Goal: Task Accomplishment & Management: Use online tool/utility

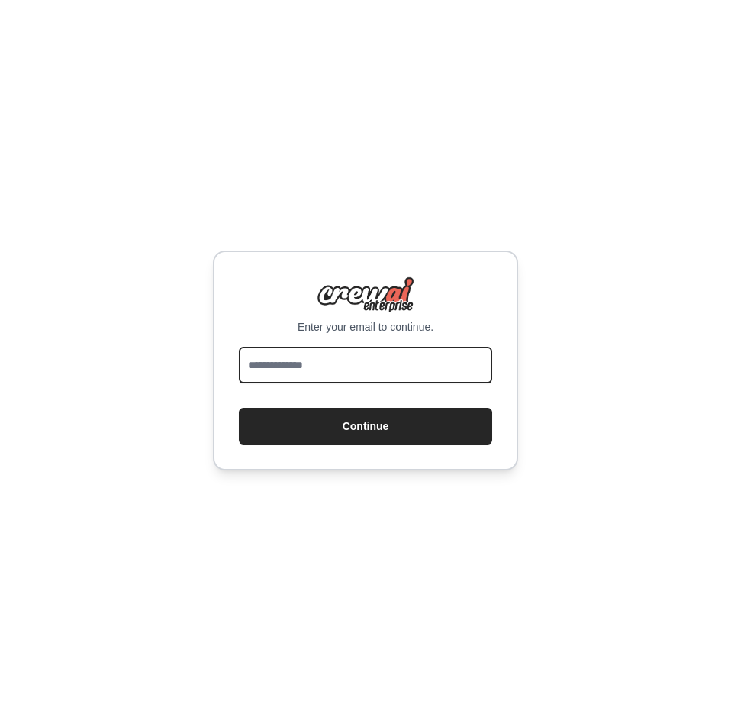
click at [387, 357] on input "email" at bounding box center [365, 365] width 253 height 37
type input "**********"
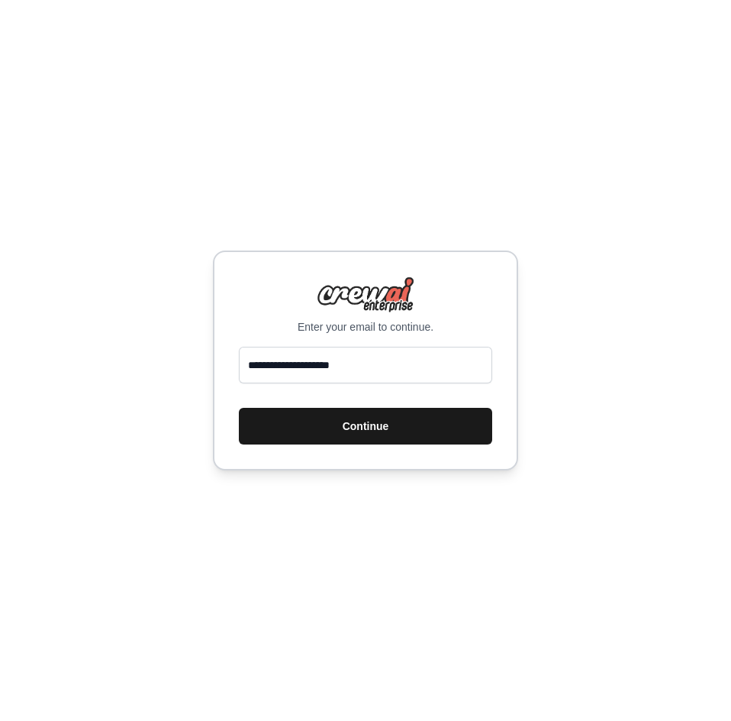
click at [322, 433] on button "Continue" at bounding box center [365, 426] width 253 height 37
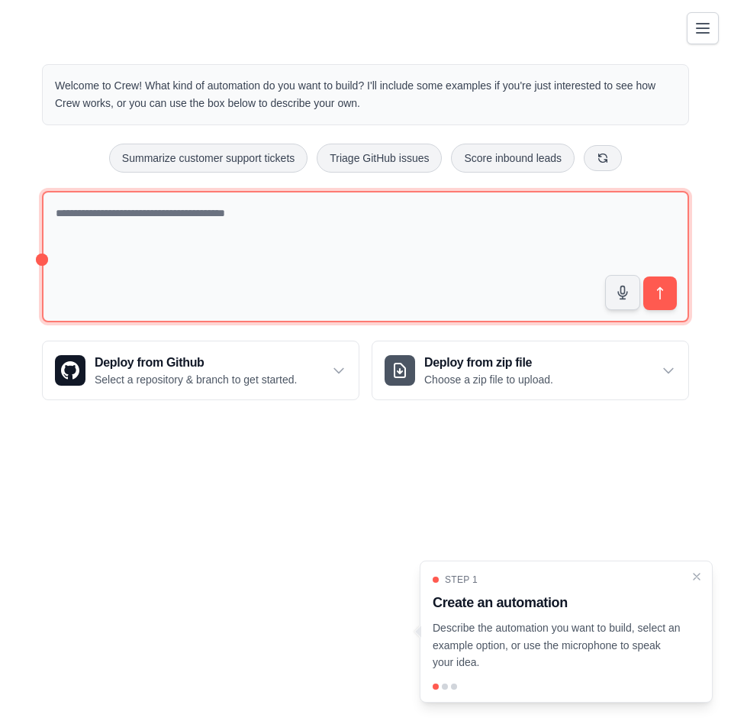
click at [315, 215] on textarea at bounding box center [365, 257] width 647 height 132
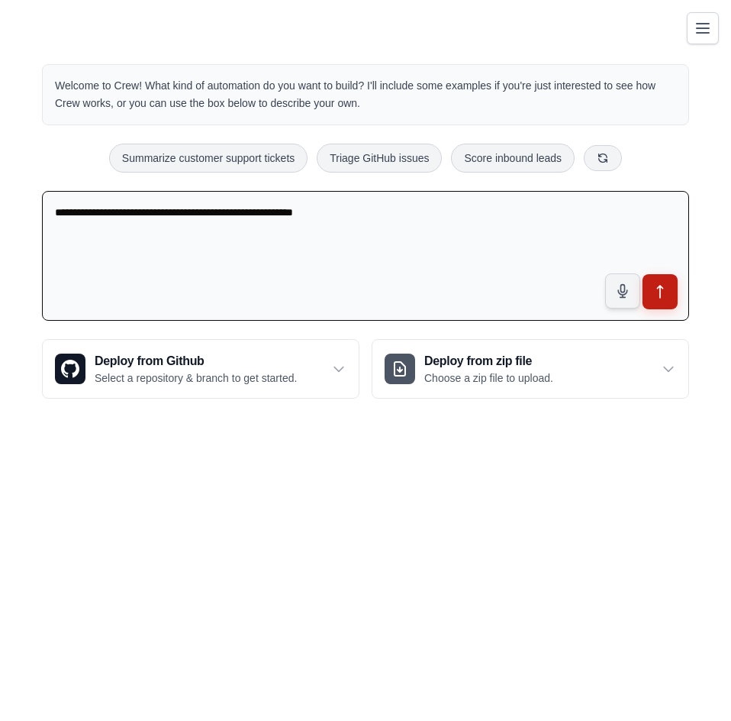
type textarea "**********"
click at [661, 291] on icon "submit" at bounding box center [661, 292] width 16 height 16
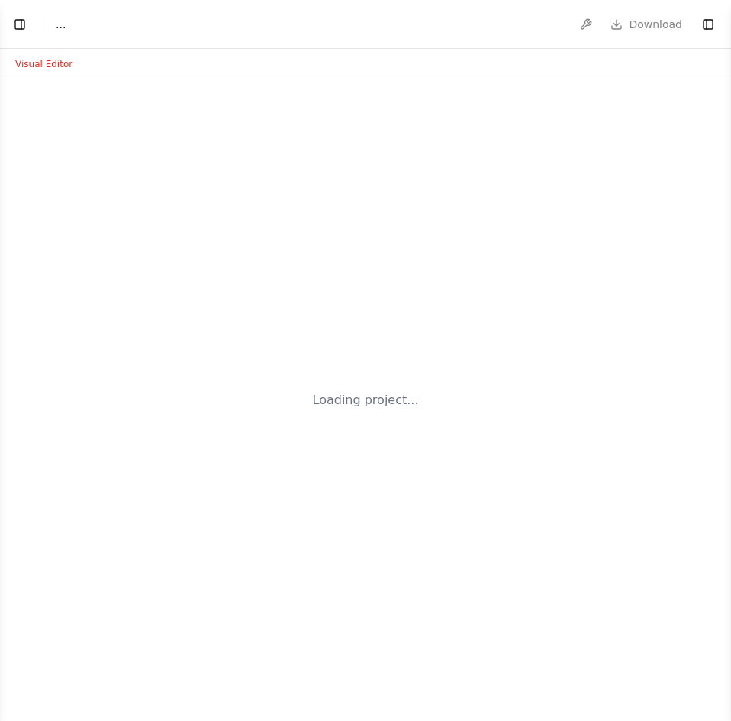
select select "****"
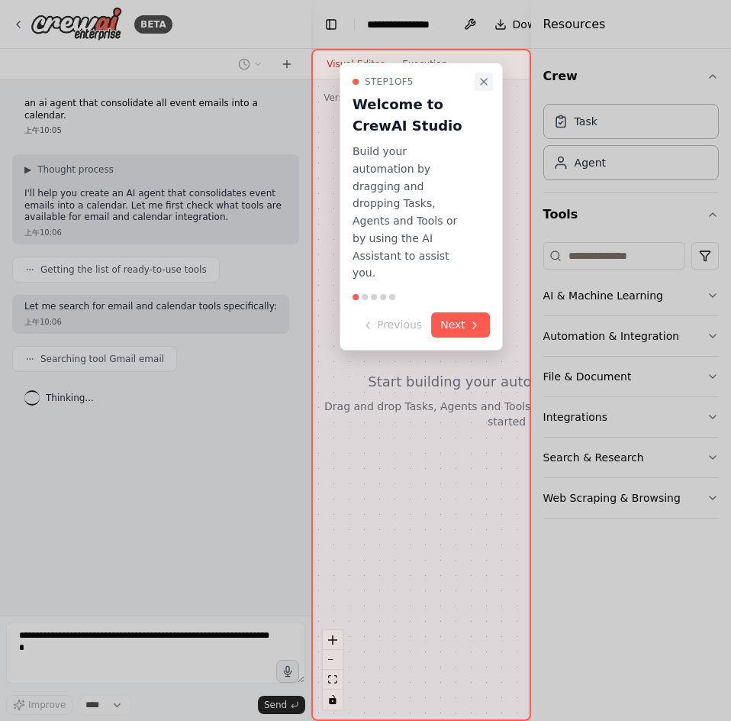
click at [481, 81] on icon "Close walkthrough" at bounding box center [484, 82] width 6 height 6
click at [455, 312] on button "Next" at bounding box center [460, 324] width 59 height 25
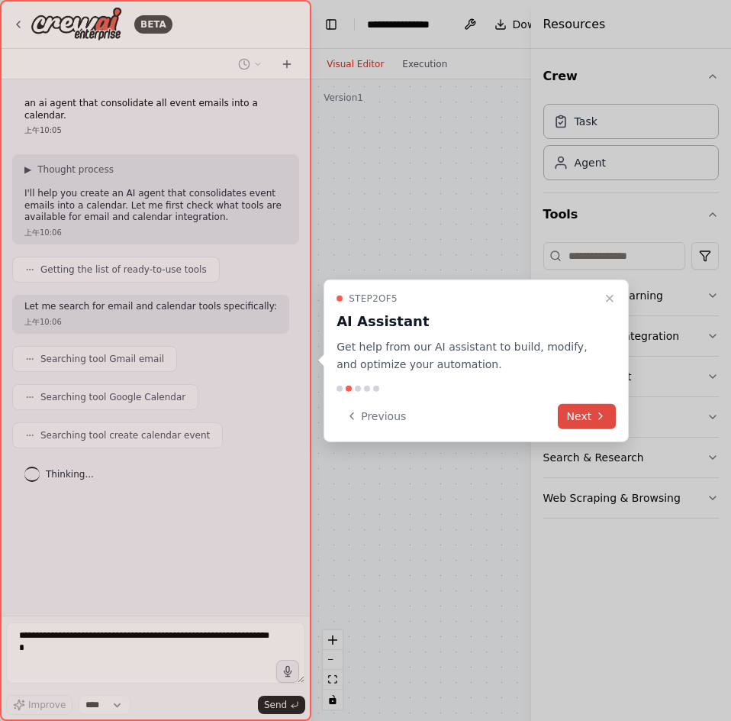
click at [599, 420] on icon at bounding box center [601, 416] width 12 height 12
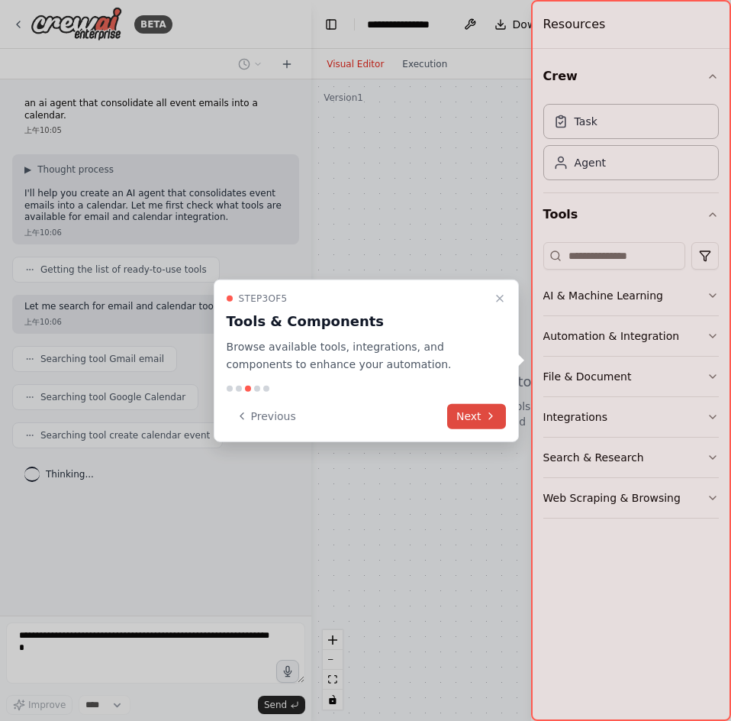
click at [480, 418] on button "Next" at bounding box center [476, 415] width 59 height 25
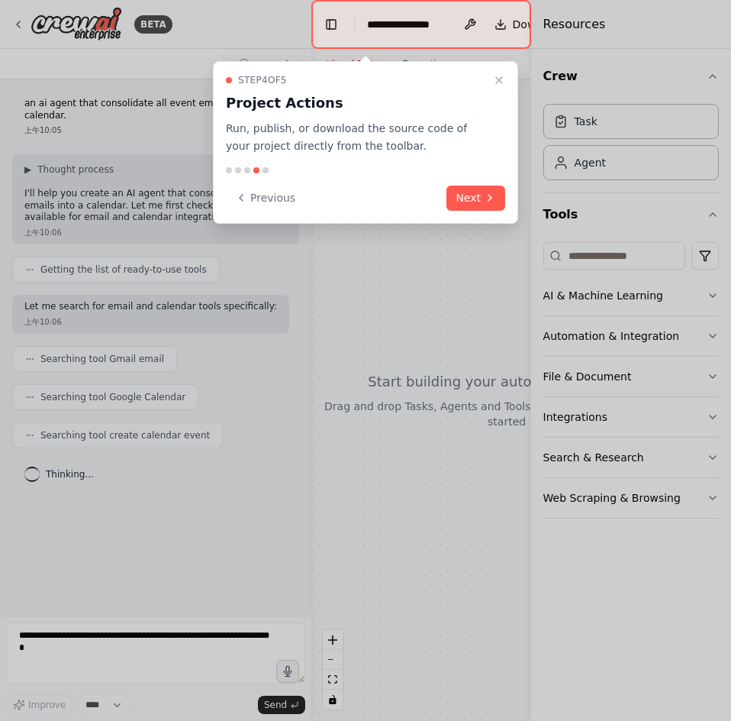
click at [473, 199] on button "Next" at bounding box center [476, 198] width 59 height 25
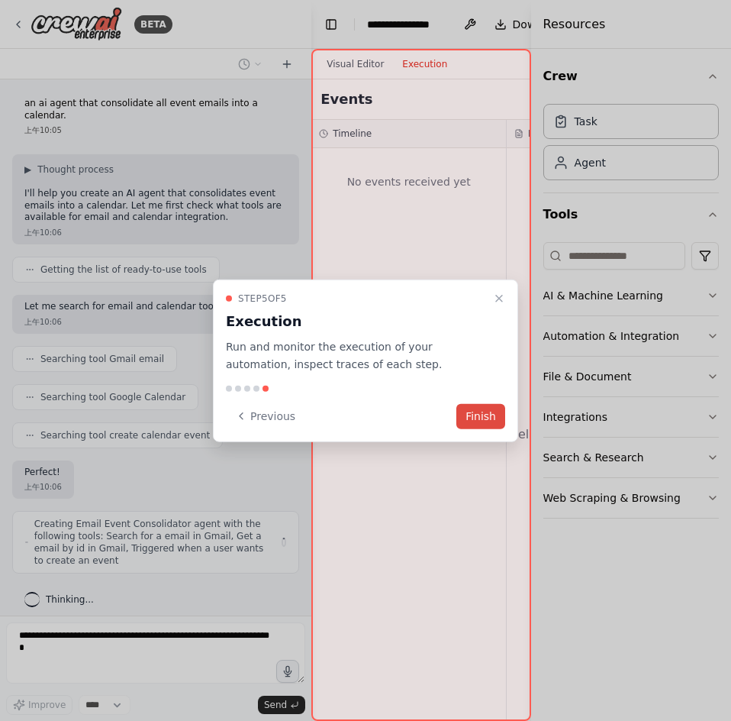
click at [491, 417] on button "Finish" at bounding box center [481, 415] width 49 height 25
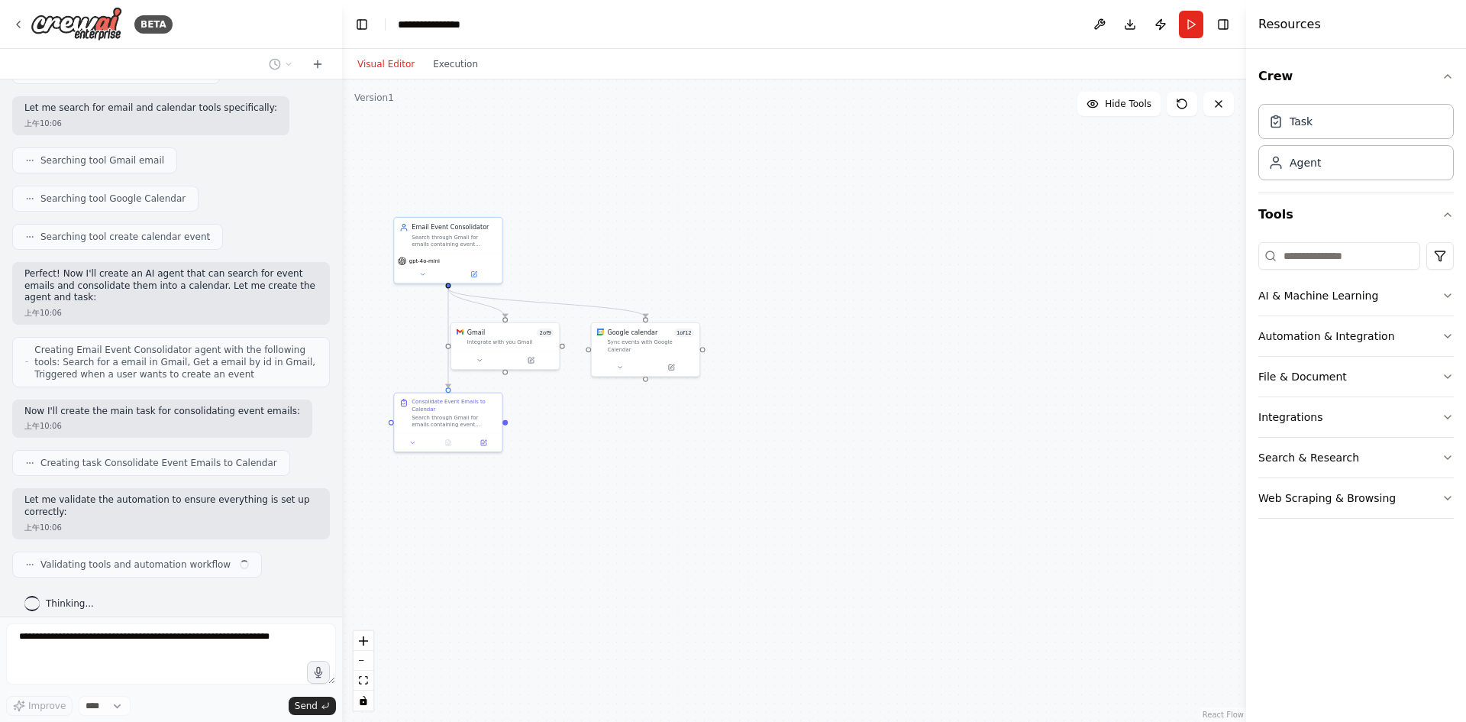
scroll to position [199, 0]
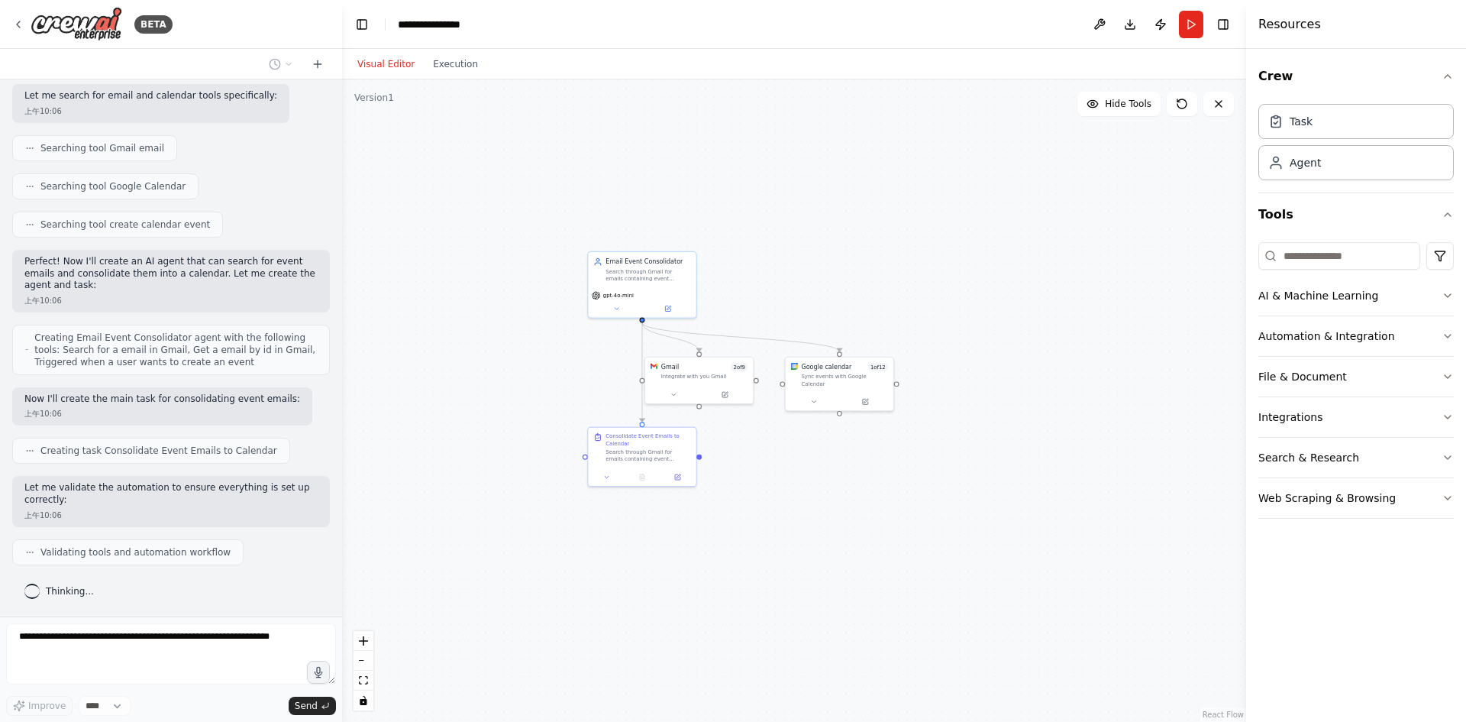
drag, startPoint x: 640, startPoint y: 400, endPoint x: 925, endPoint y: 544, distance: 319.6
click at [731, 544] on div ".deletable-edge-delete-btn { width: 20px; height: 20px; border: 0px solid #ffff…" at bounding box center [794, 400] width 904 height 642
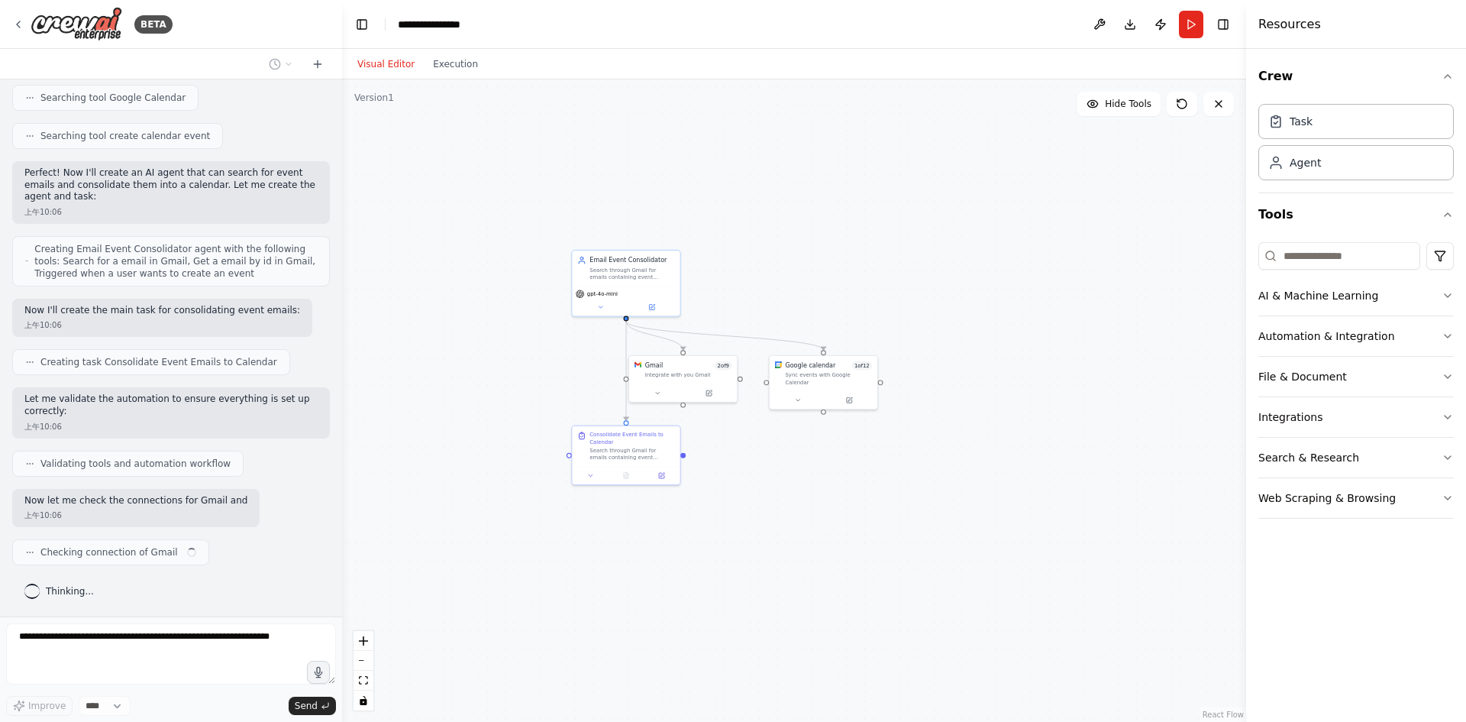
scroll to position [299, 0]
drag, startPoint x: 864, startPoint y: 505, endPoint x: 868, endPoint y: 498, distance: 7.9
click at [731, 500] on div ".deletable-edge-delete-btn { width: 20px; height: 20px; border: 0px solid #ffff…" at bounding box center [794, 400] width 904 height 642
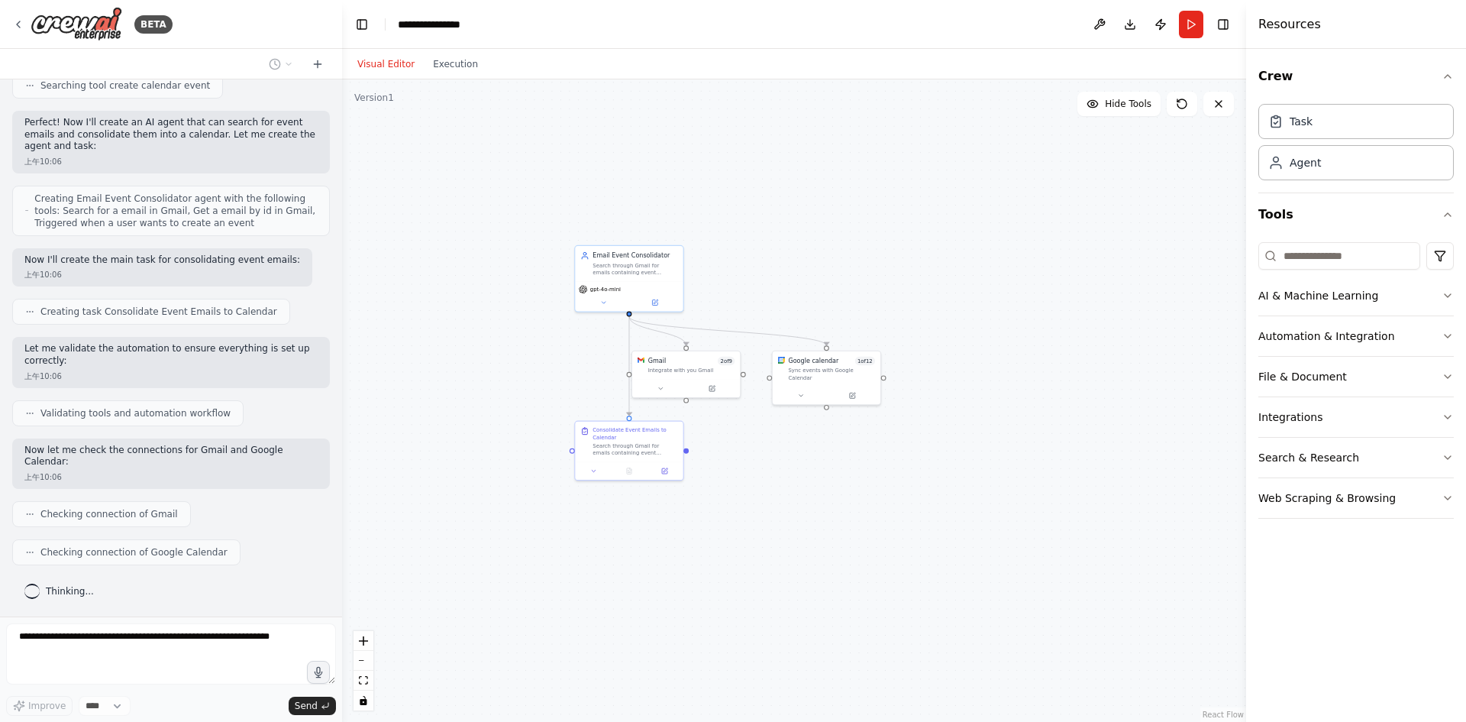
scroll to position [426, 0]
